Goal: Check status: Verify the current state of an ongoing process or item

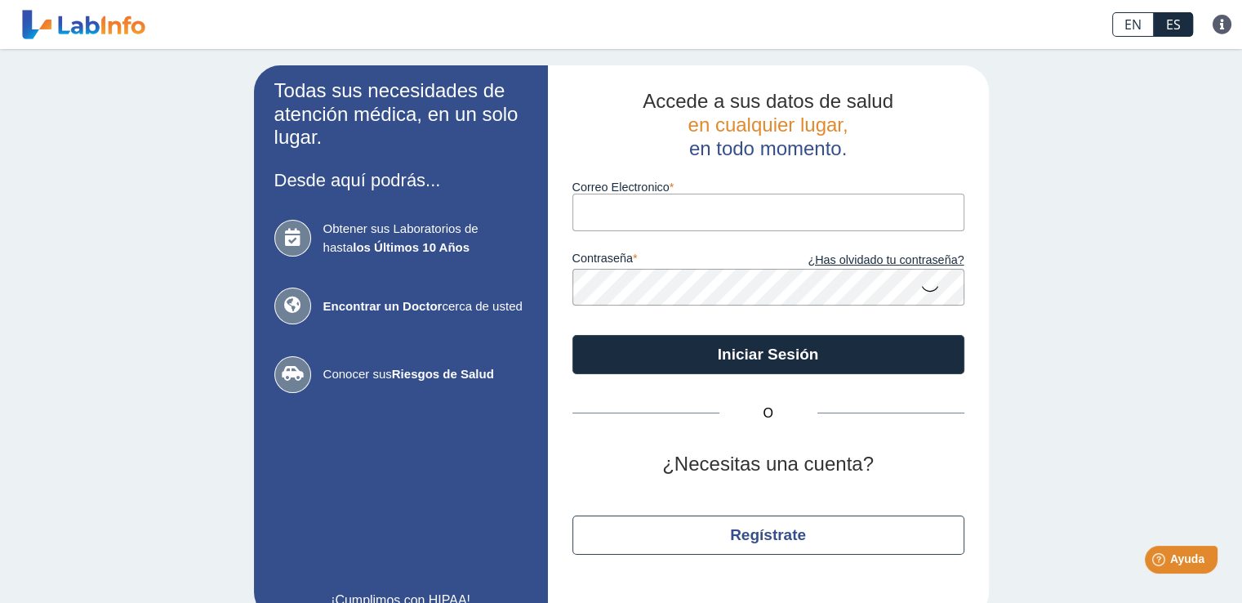
drag, startPoint x: 656, startPoint y: 223, endPoint x: 647, endPoint y: 222, distance: 9.0
click at [647, 222] on input "Correo Electronico" at bounding box center [768, 211] width 392 height 37
click at [646, 216] on input "Correo Electronico" at bounding box center [768, 211] width 392 height 37
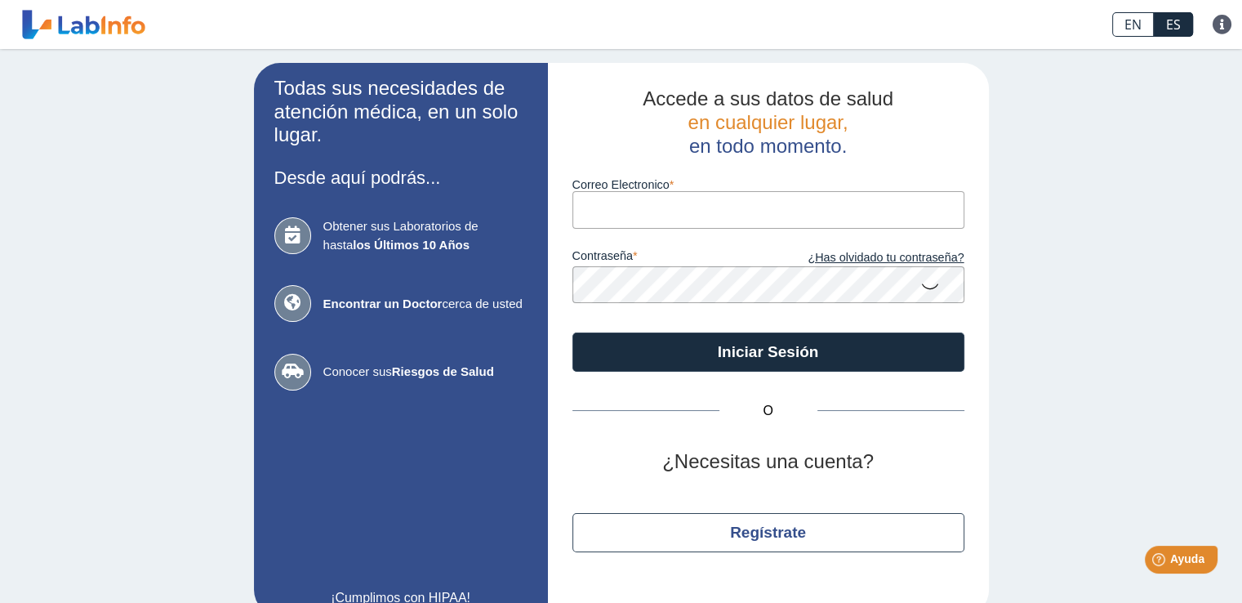
click at [619, 217] on input "Correo Electronico" at bounding box center [768, 209] width 392 height 37
type input "[EMAIL_ADDRESS][DOMAIN_NAME]"
click at [928, 291] on icon at bounding box center [930, 285] width 20 height 32
click at [457, 345] on app-login "Todas sus necesidades de atención médica, en un solo lugar. Desde aquí podrás..…" at bounding box center [621, 339] width 735 height 553
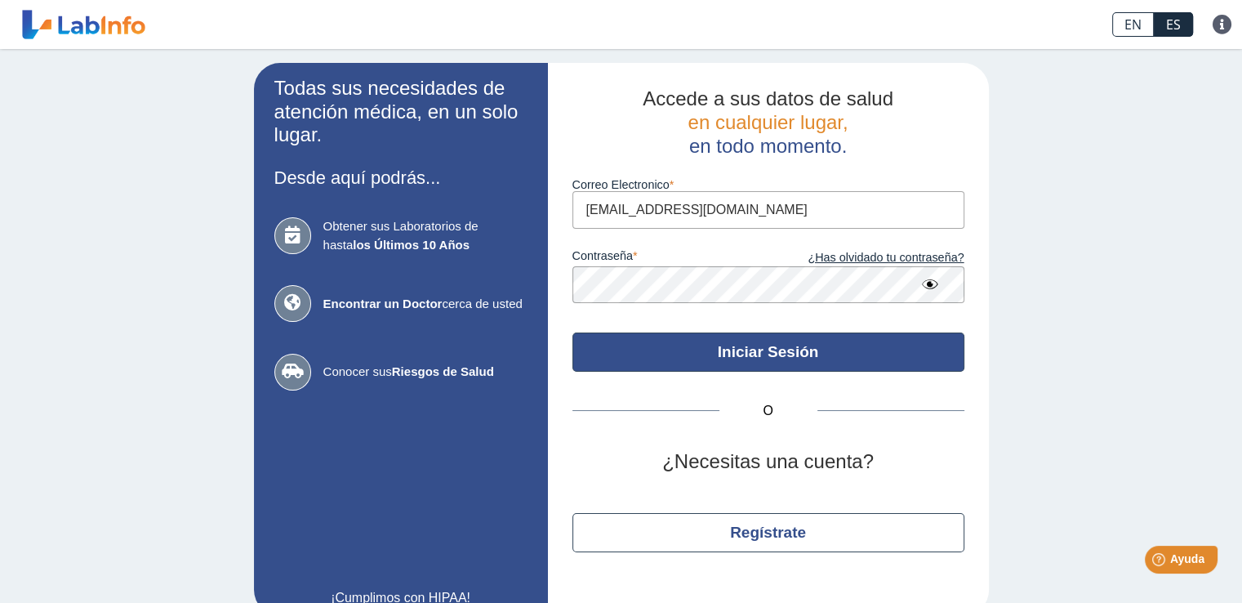
click at [628, 353] on button "Iniciar Sesión" at bounding box center [768, 351] width 392 height 39
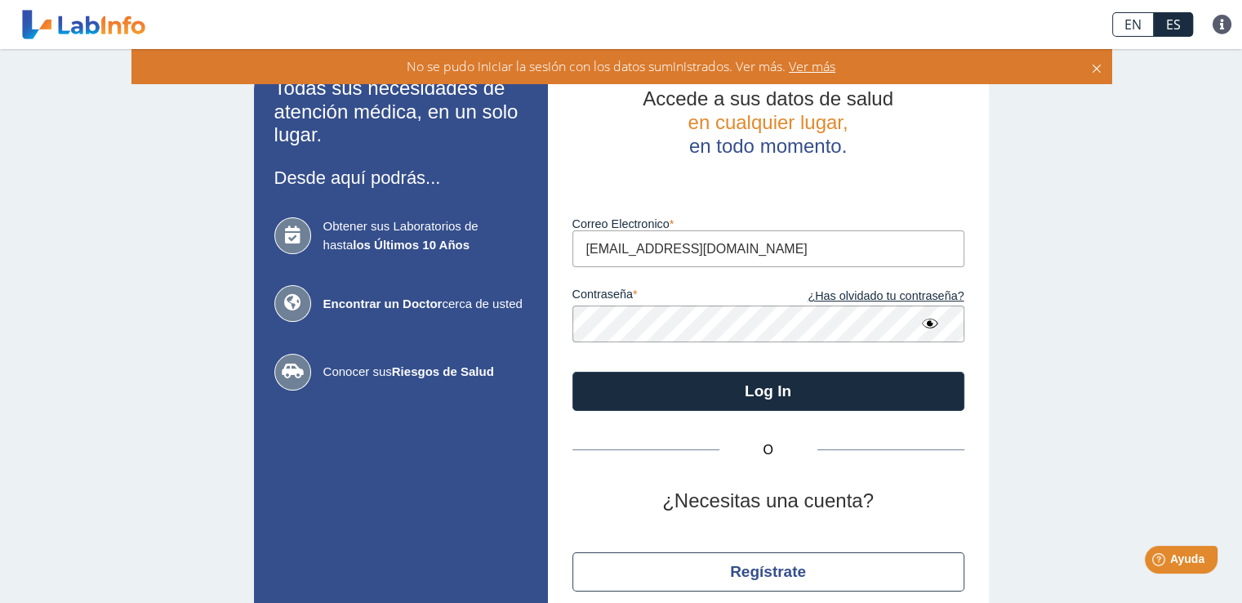
click at [572, 371] on button "Log In" at bounding box center [768, 390] width 392 height 39
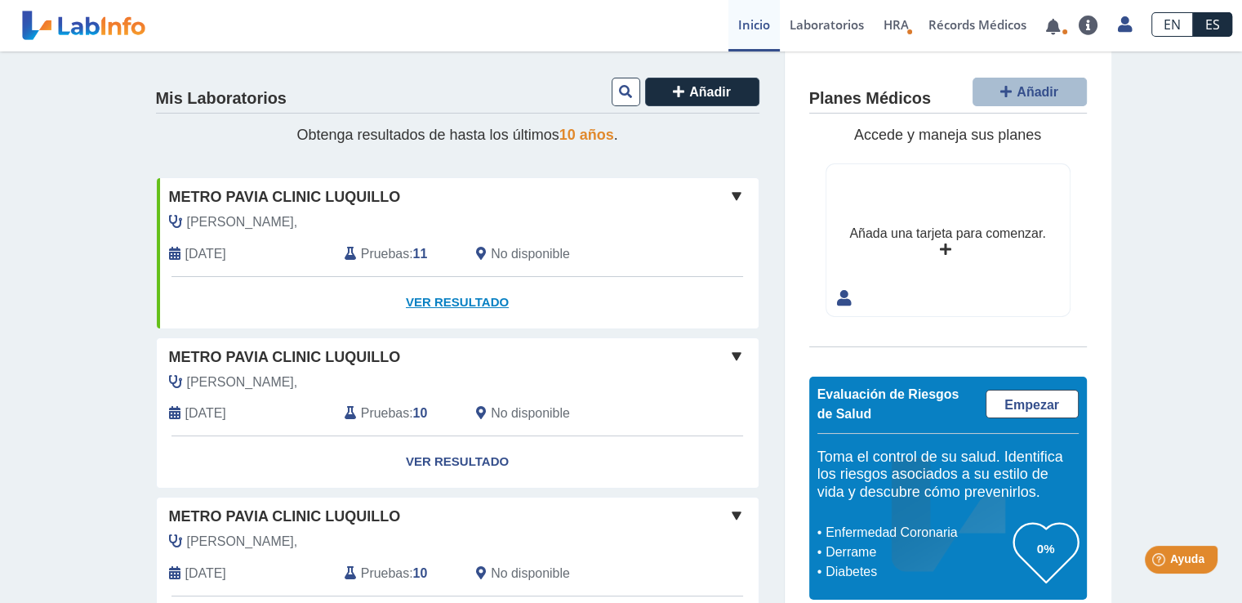
click at [422, 298] on link "Ver Resultado" at bounding box center [458, 302] width 602 height 51
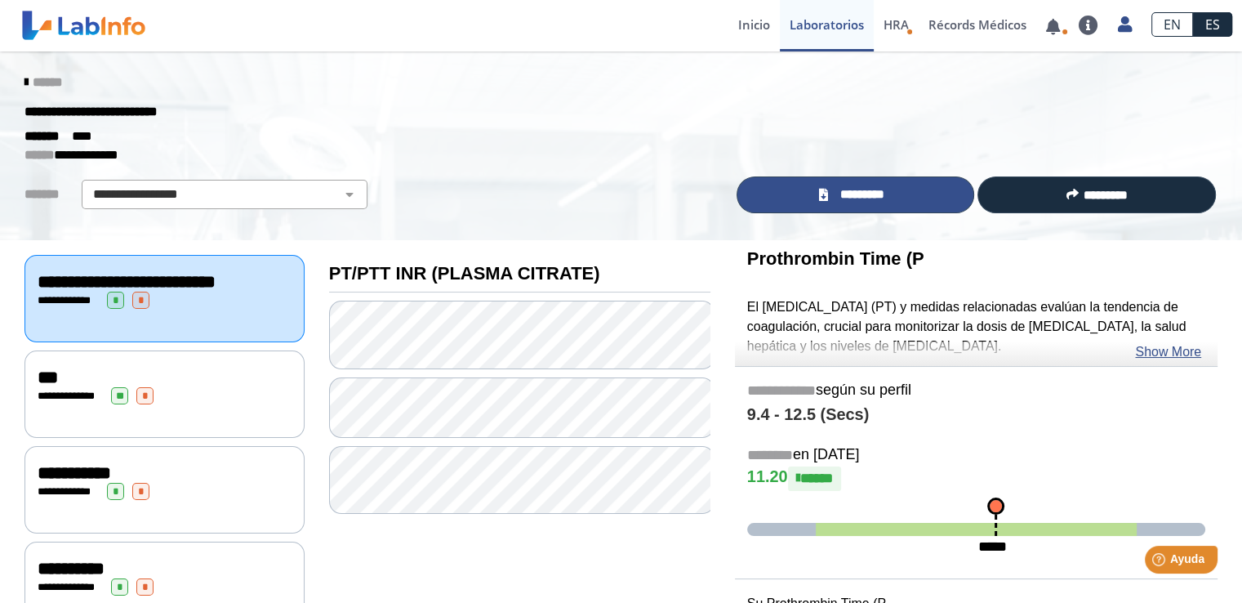
click at [869, 181] on link "*********" at bounding box center [855, 194] width 238 height 37
